Goal: Task Accomplishment & Management: Complete application form

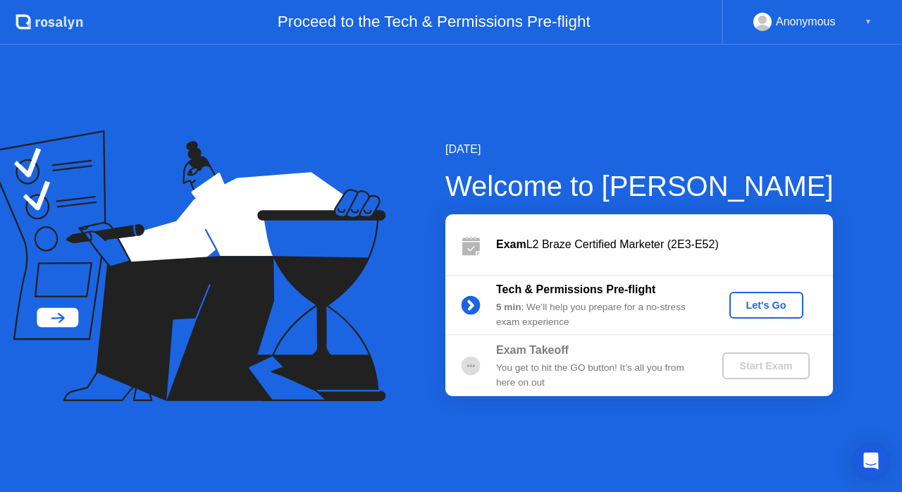
click at [750, 300] on div "Let's Go" at bounding box center [766, 305] width 63 height 11
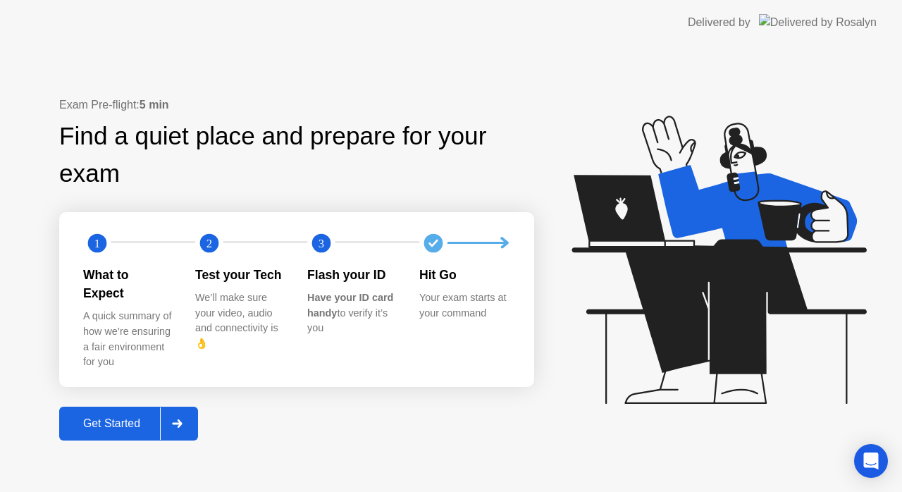
click at [115, 418] on div "Get Started" at bounding box center [111, 423] width 97 height 13
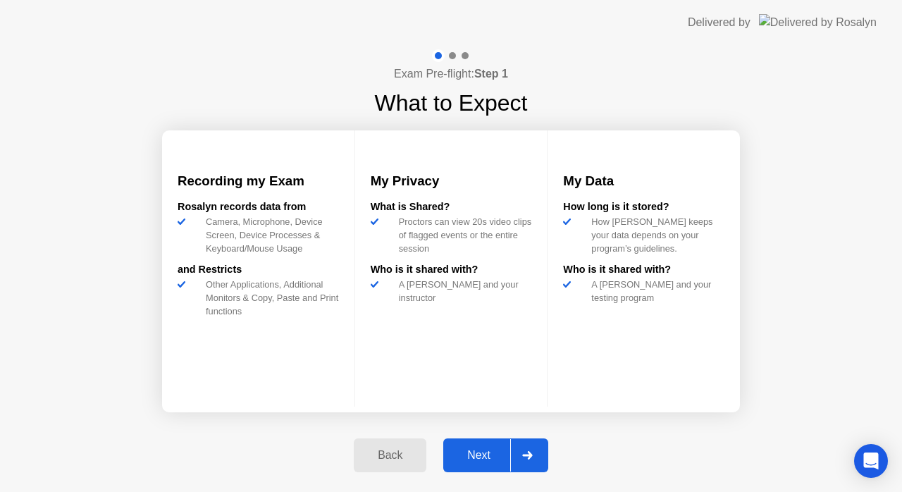
click at [486, 456] on div "Next" at bounding box center [479, 455] width 63 height 13
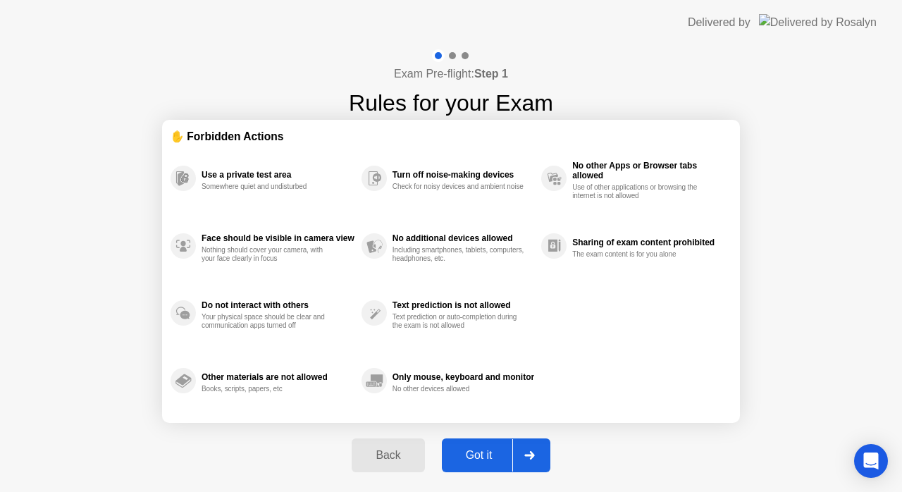
click at [481, 450] on div "Got it" at bounding box center [479, 455] width 66 height 13
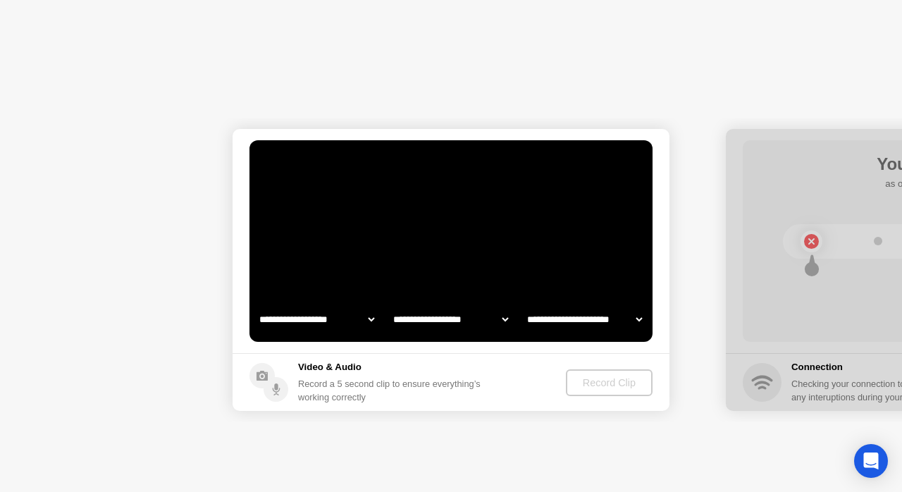
select select "**********"
select select "*******"
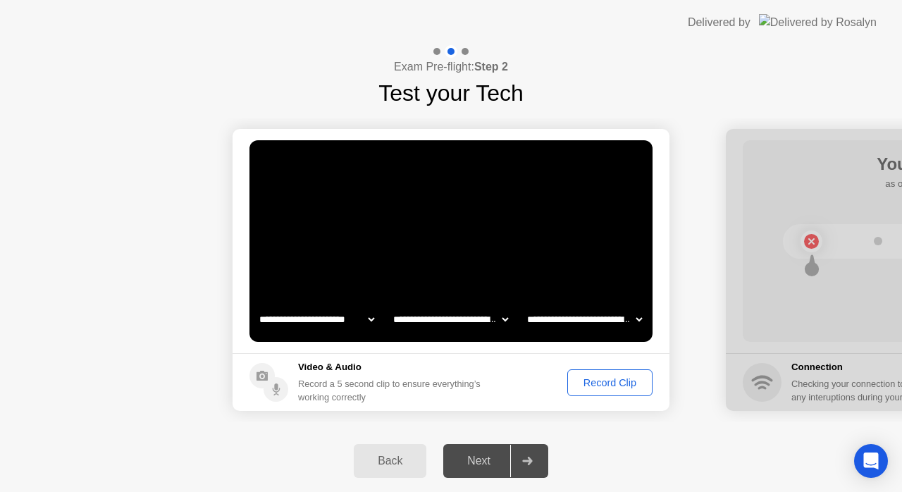
click at [608, 388] on div "Record Clip" at bounding box center [609, 382] width 75 height 11
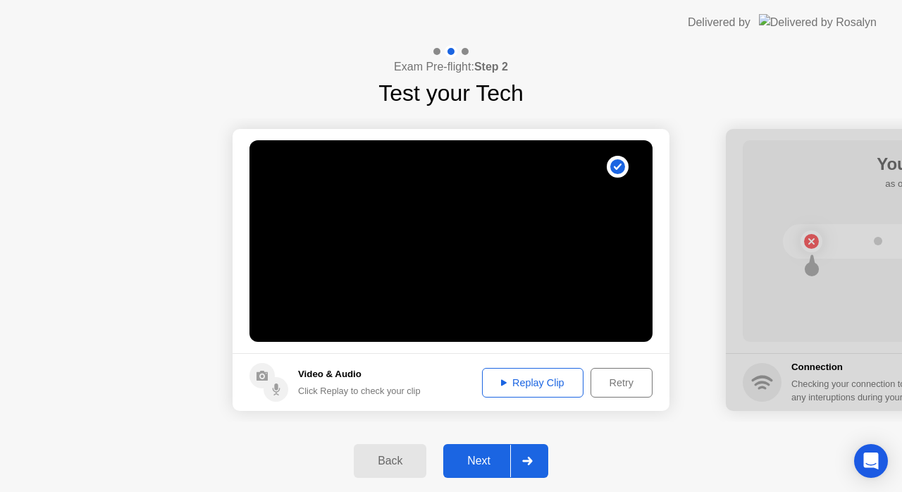
click at [479, 461] on div "Next" at bounding box center [479, 461] width 63 height 13
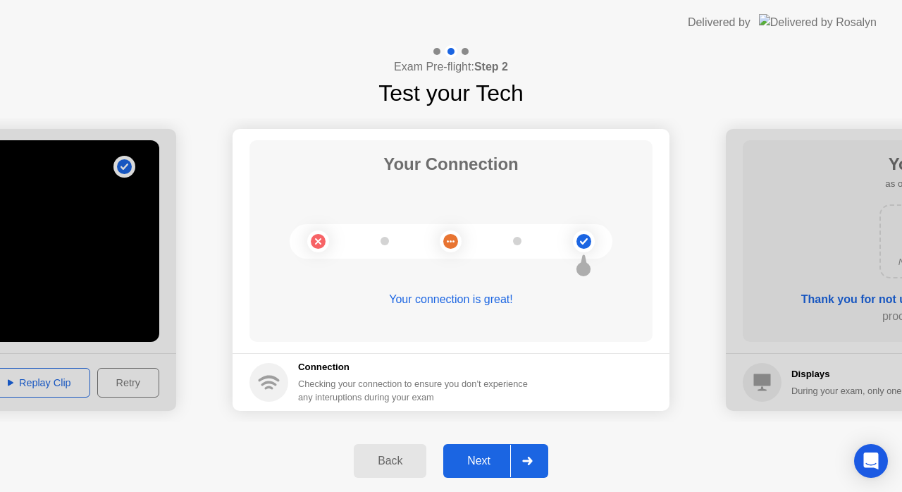
click at [490, 457] on div "Next" at bounding box center [479, 461] width 63 height 13
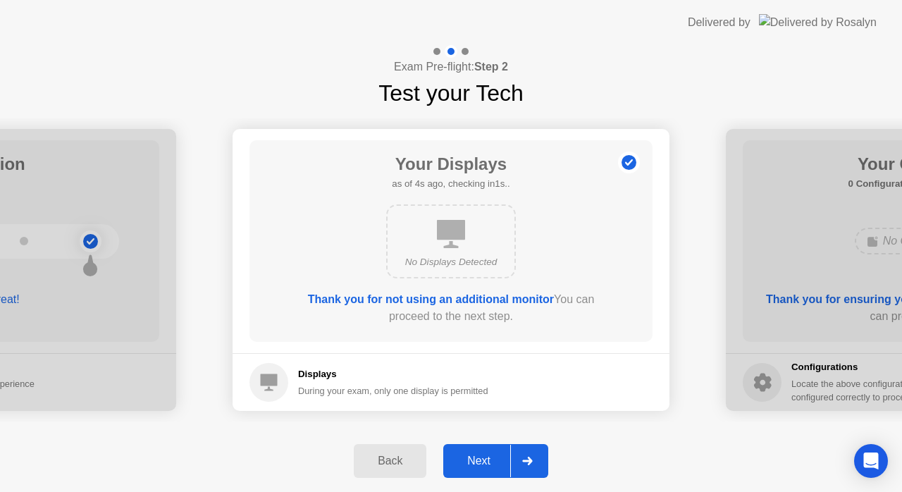
click at [476, 455] on div "Next" at bounding box center [479, 461] width 63 height 13
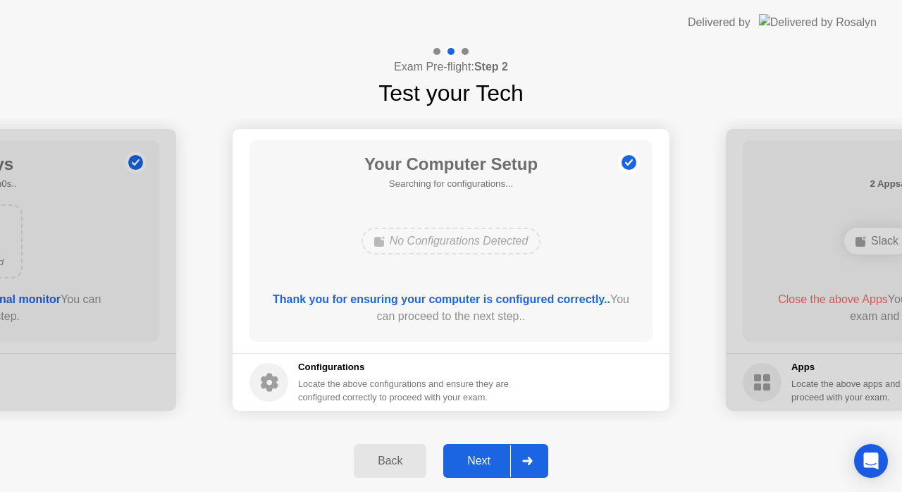
click at [475, 456] on div "Next" at bounding box center [479, 461] width 63 height 13
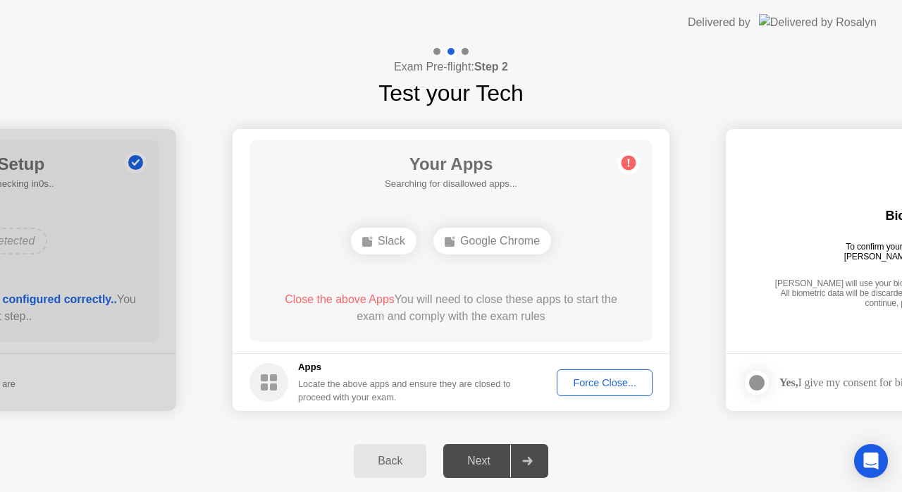
drag, startPoint x: 269, startPoint y: 300, endPoint x: 542, endPoint y: 312, distance: 273.0
click at [542, 312] on div "Close the above Apps You will need to close these apps to start the exam and co…" at bounding box center [451, 308] width 363 height 34
drag, startPoint x: 257, startPoint y: 113, endPoint x: 385, endPoint y: 162, distance: 137.2
click at [257, 113] on div "**********" at bounding box center [451, 270] width 902 height 320
click at [585, 386] on div "Force Close..." at bounding box center [605, 382] width 86 height 11
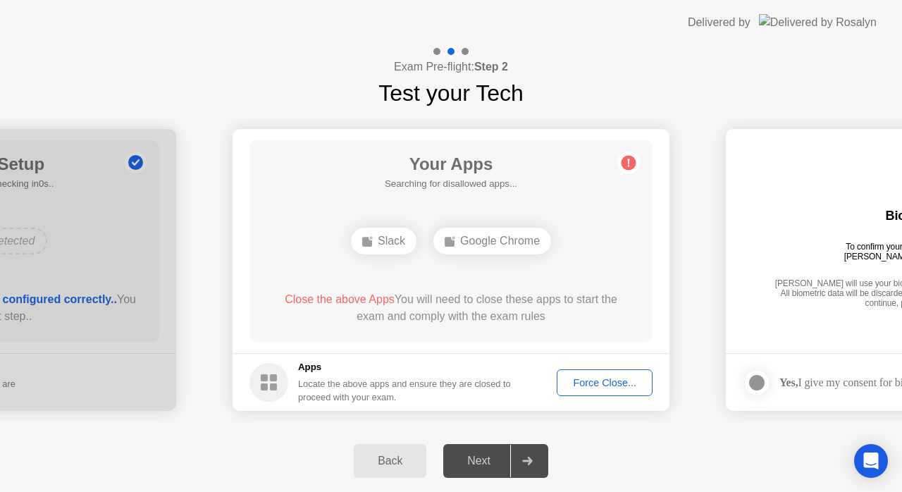
click at [266, 238] on div "Your Apps Searching for disallowed apps... Slack Google Chrome Close the above …" at bounding box center [451, 241] width 403 height 202
click at [484, 240] on div "Google Chrome" at bounding box center [492, 241] width 118 height 27
click at [602, 381] on div "Force Close..." at bounding box center [605, 382] width 86 height 11
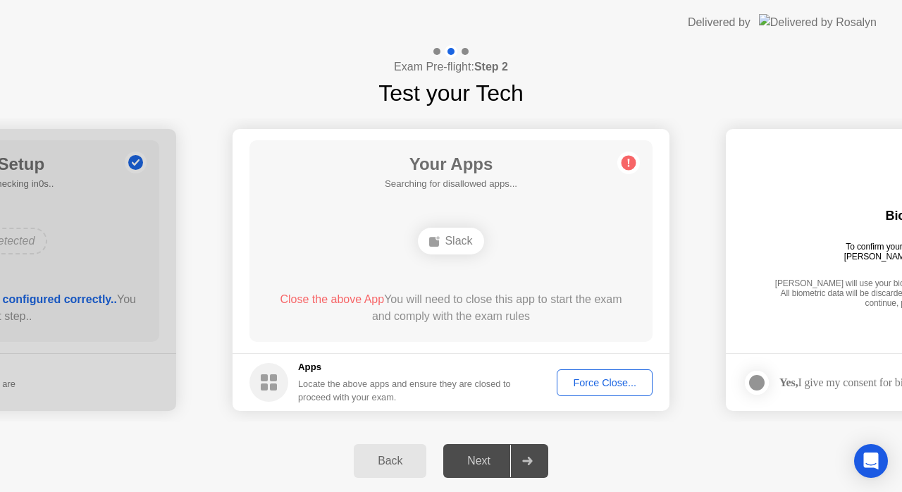
click at [589, 382] on div "Force Close..." at bounding box center [605, 382] width 86 height 11
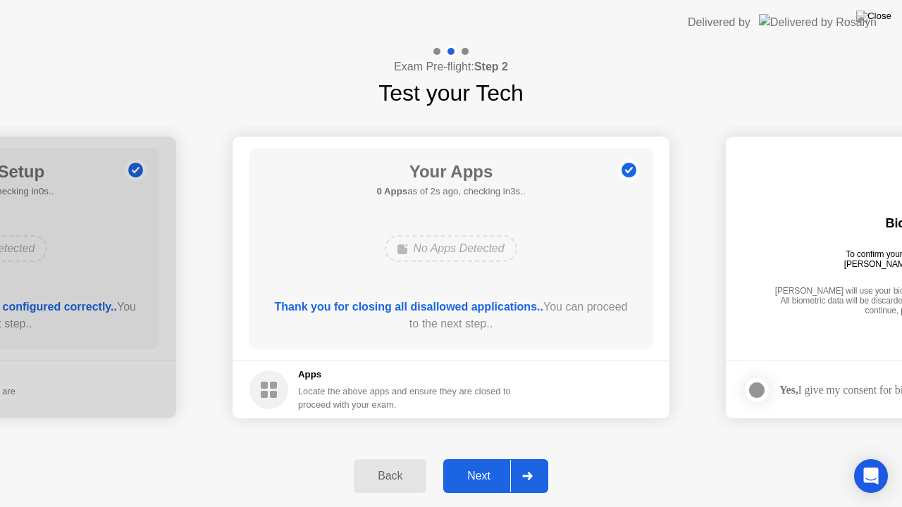
click at [478, 479] on div "Next" at bounding box center [479, 476] width 63 height 13
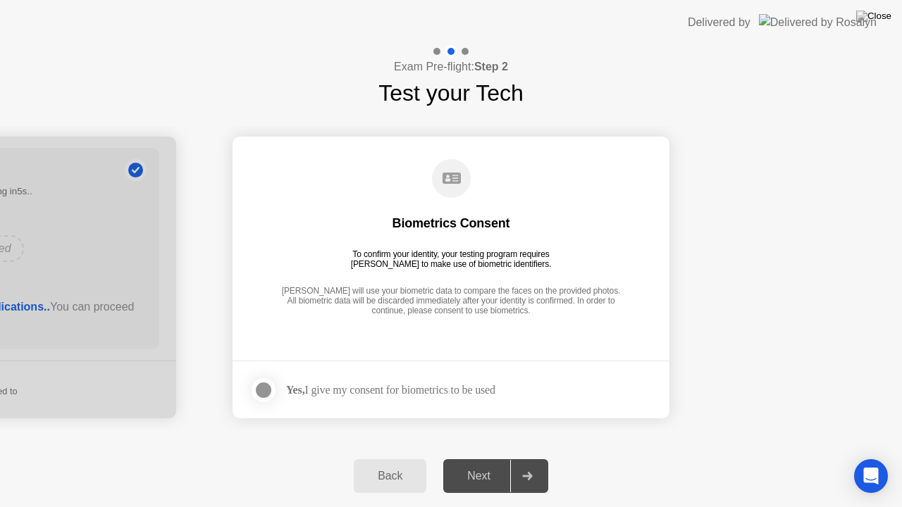
click at [271, 386] on div at bounding box center [263, 390] width 17 height 17
click at [478, 481] on div "Next" at bounding box center [479, 476] width 63 height 13
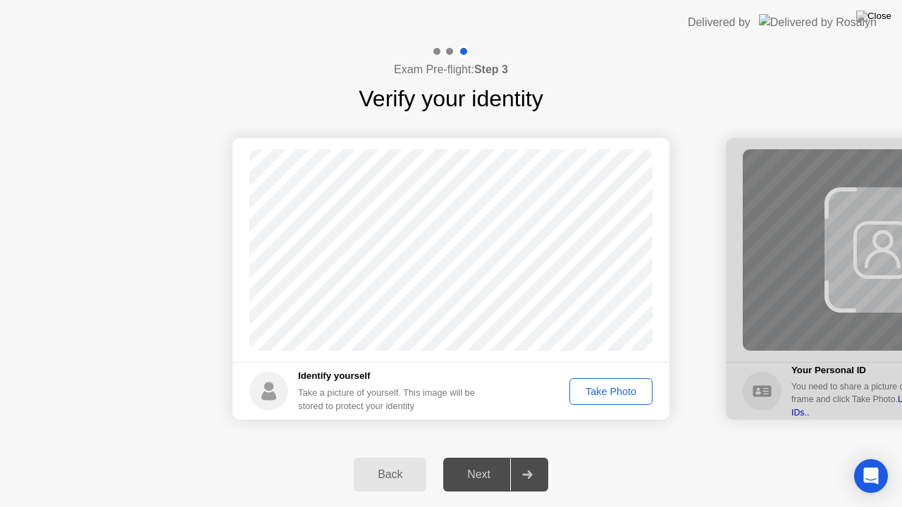
click at [602, 389] on div "Take Photo" at bounding box center [610, 391] width 73 height 11
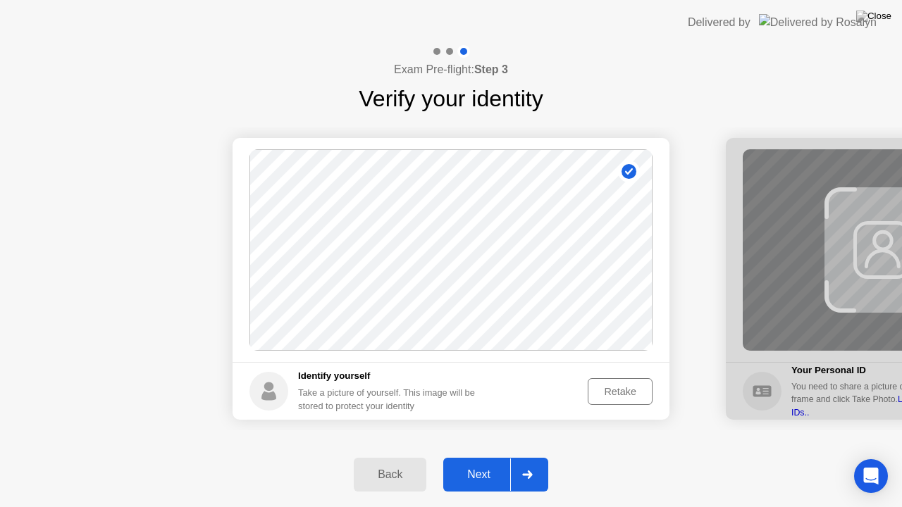
drag, startPoint x: 482, startPoint y: 476, endPoint x: 474, endPoint y: 438, distance: 39.0
click at [482, 476] on div "Next" at bounding box center [479, 475] width 63 height 13
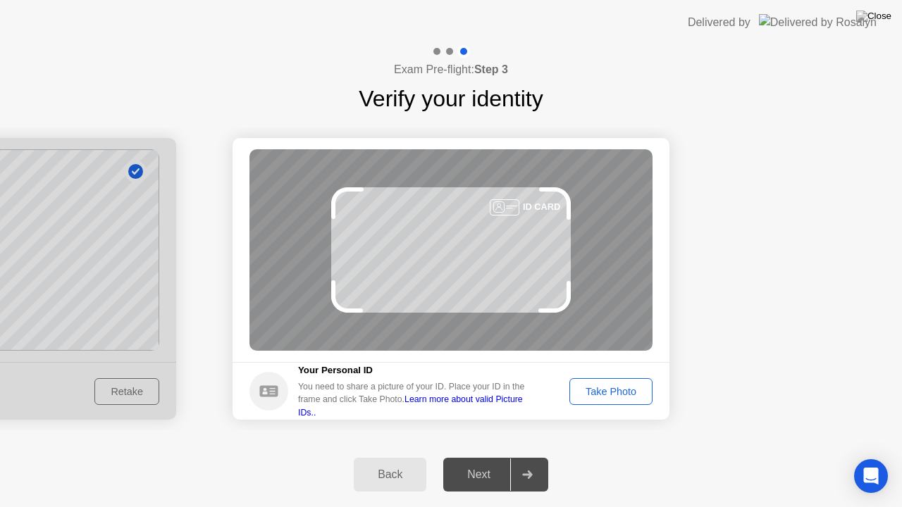
click at [589, 387] on div "Take Photo" at bounding box center [610, 391] width 73 height 11
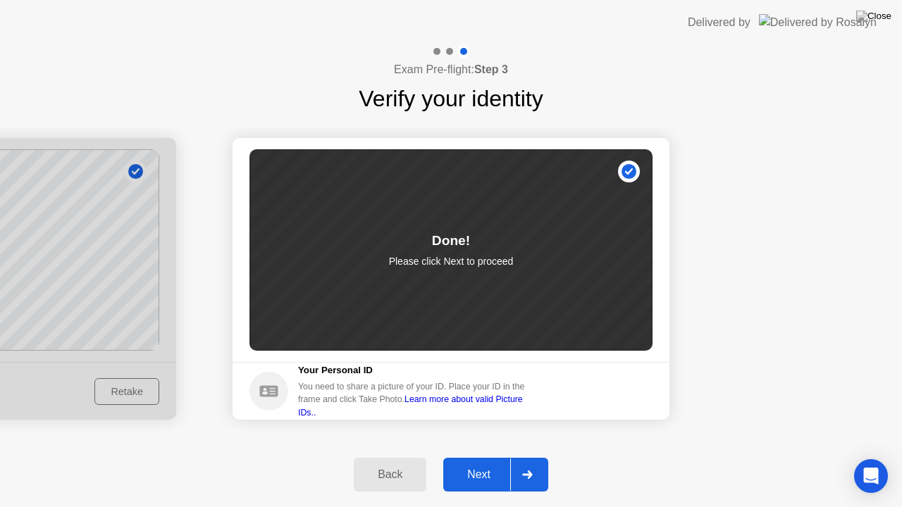
click at [481, 472] on div "Next" at bounding box center [479, 475] width 63 height 13
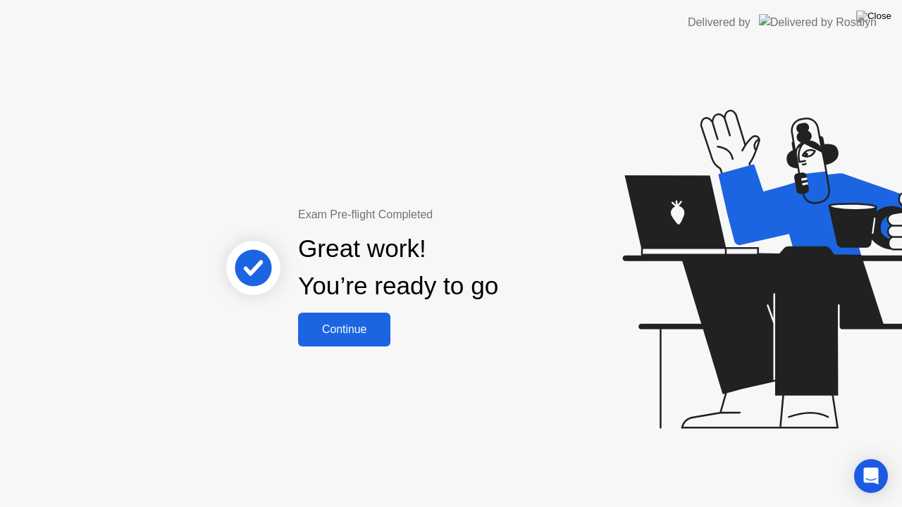
click at [345, 326] on div "Continue" at bounding box center [344, 330] width 84 height 13
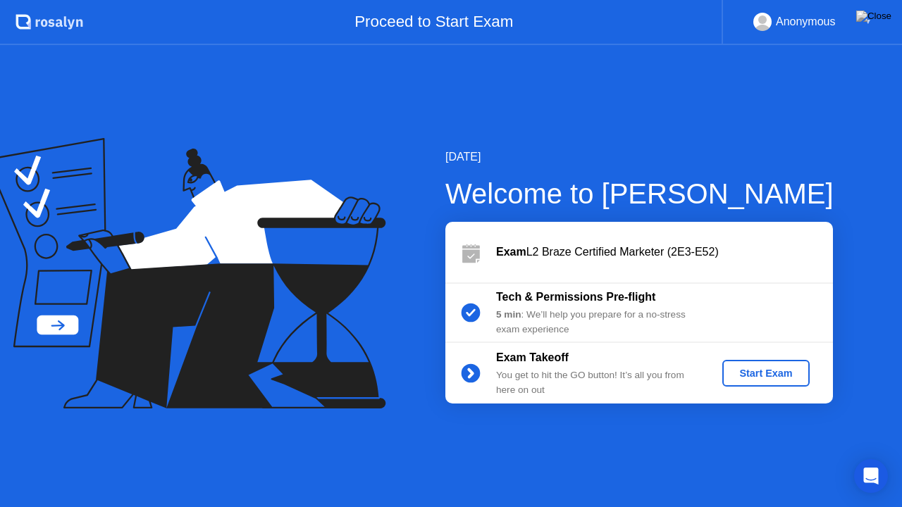
click at [756, 378] on div "Start Exam" at bounding box center [765, 373] width 75 height 11
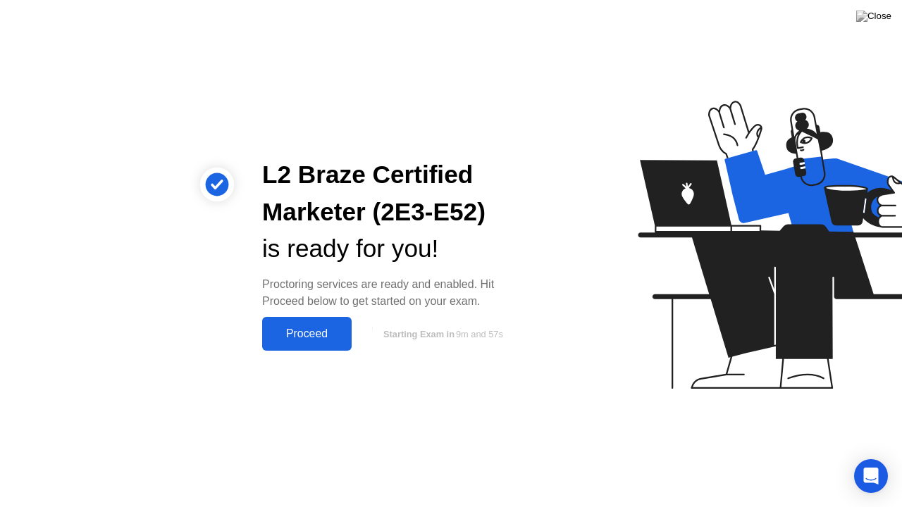
click at [311, 337] on div "Proceed" at bounding box center [306, 334] width 81 height 13
